Goal: Check status: Check status

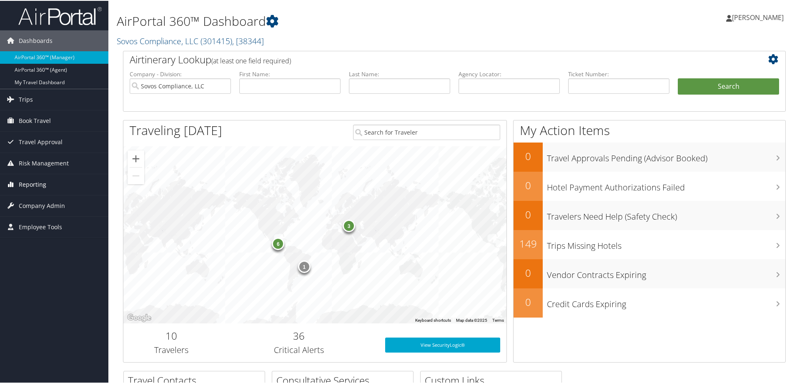
click at [28, 185] on span "Reporting" at bounding box center [33, 183] width 28 height 21
click at [29, 197] on link "Unused Tickets" at bounding box center [54, 200] width 108 height 13
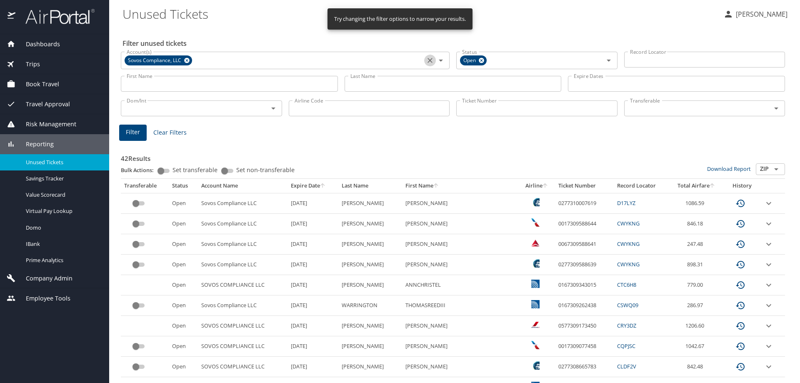
drag, startPoint x: 428, startPoint y: 61, endPoint x: 415, endPoint y: 64, distance: 12.9
click at [428, 60] on icon "Clear" at bounding box center [430, 60] width 8 height 8
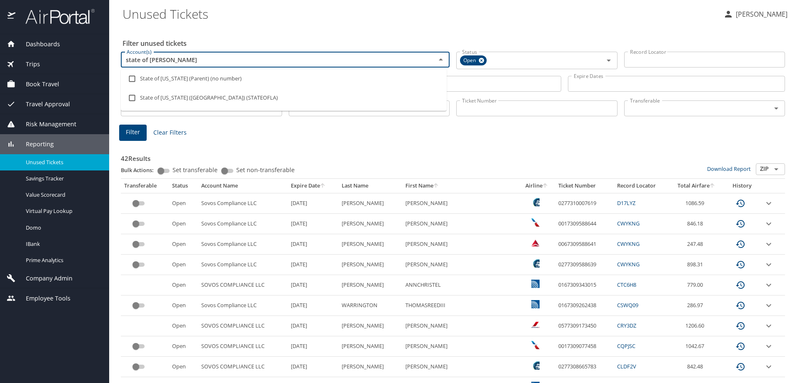
type input "state of loui"
click at [225, 99] on li "State of Louisiana (SOLA) (STATEOFLA)" at bounding box center [284, 97] width 326 height 19
checkbox input "true"
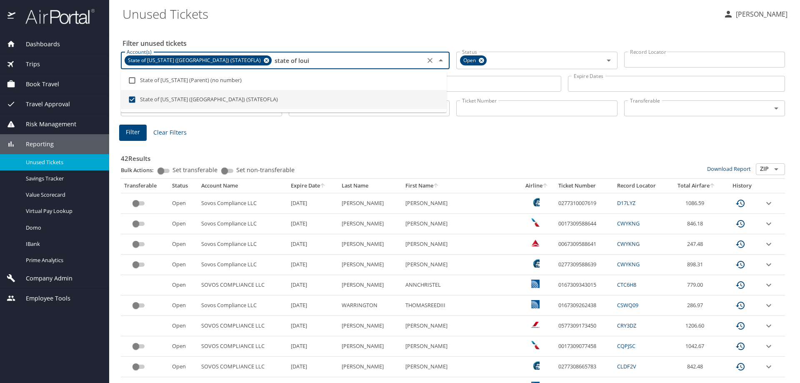
type input "state of loui"
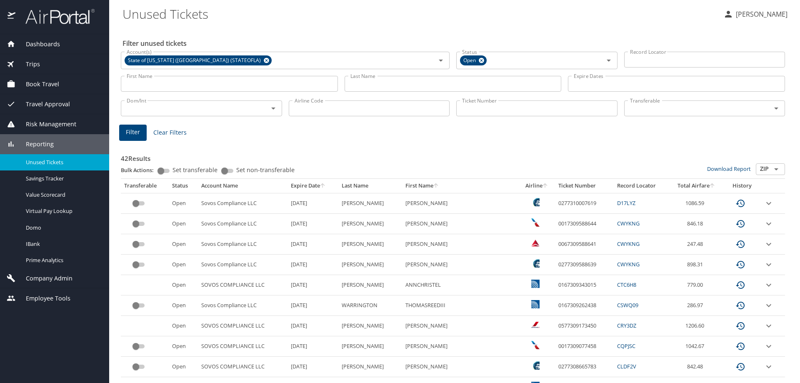
click at [469, 85] on input "Last Name" at bounding box center [453, 84] width 217 height 16
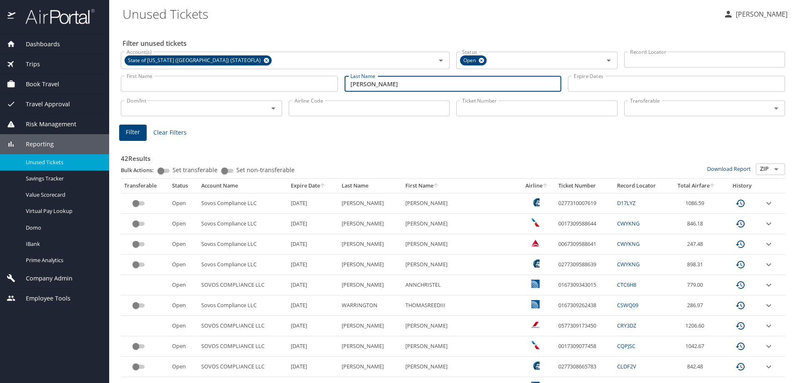
type input "stubbs"
click at [138, 132] on span "Filter" at bounding box center [133, 132] width 14 height 10
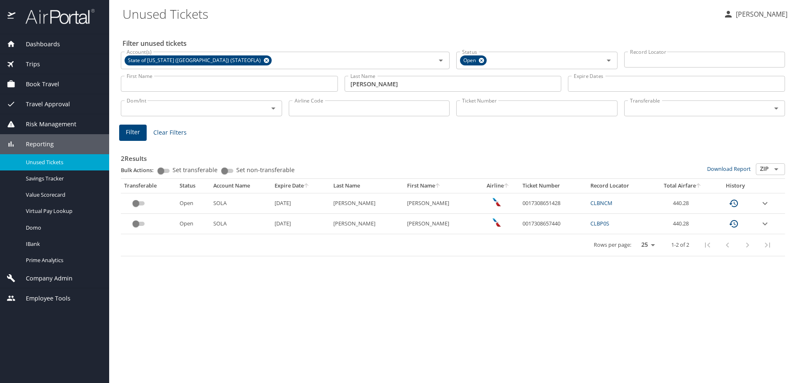
click at [519, 205] on td "0017308651428" at bounding box center [553, 203] width 68 height 20
copy td "0017308651428"
click at [429, 61] on icon "Clear" at bounding box center [430, 60] width 8 height 8
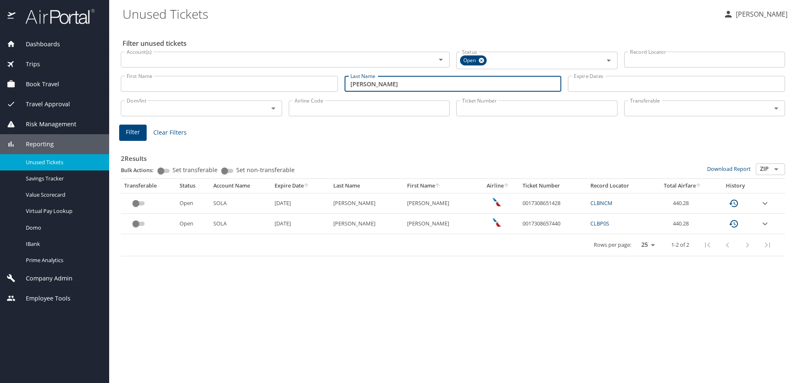
drag, startPoint x: 392, startPoint y: 88, endPoint x: 279, endPoint y: 100, distance: 113.2
click at [318, 90] on div "First Name First Name Last Name stubbs Last Name Expire Dates Expire Dates" at bounding box center [453, 84] width 671 height 30
click at [492, 110] on input "Ticket Number" at bounding box center [536, 108] width 161 height 16
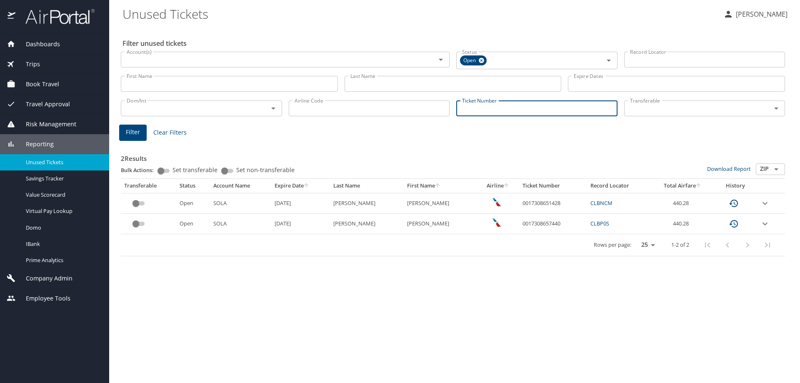
paste input "0068999942226"
type input "0068999942226"
click at [132, 130] on span "Filter" at bounding box center [133, 131] width 14 height 10
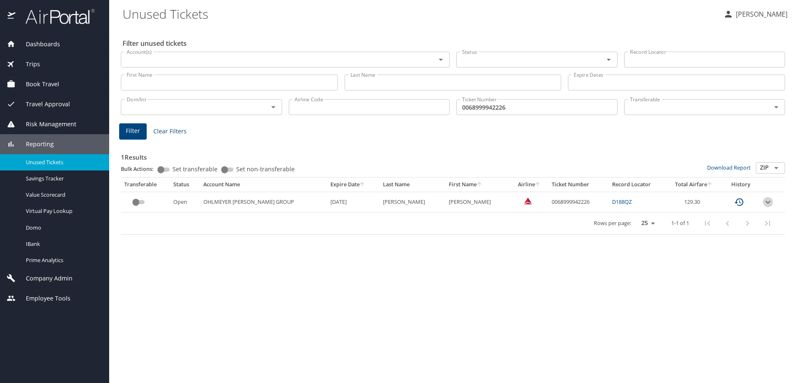
click at [763, 198] on icon "expand row" at bounding box center [768, 202] width 10 height 10
